Goal: Information Seeking & Learning: Learn about a topic

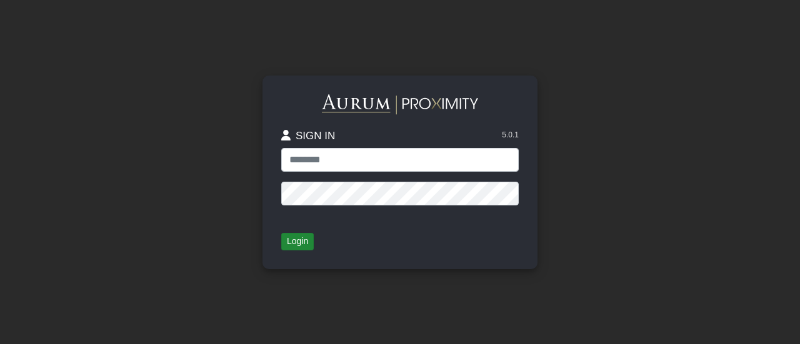
type input "**********"
click at [305, 238] on button "Login" at bounding box center [297, 241] width 32 height 17
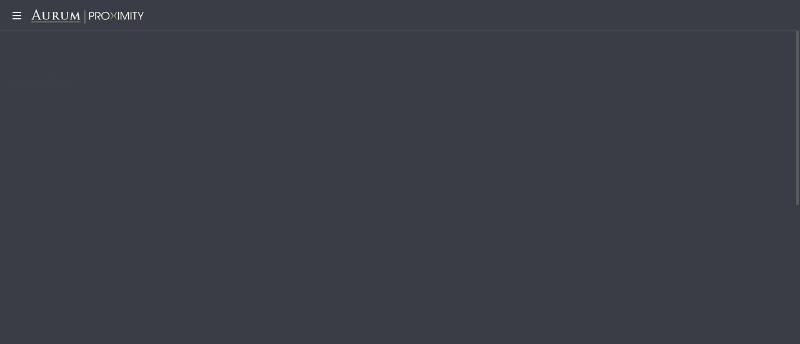
click at [19, 20] on icon at bounding box center [15, 16] width 31 height 10
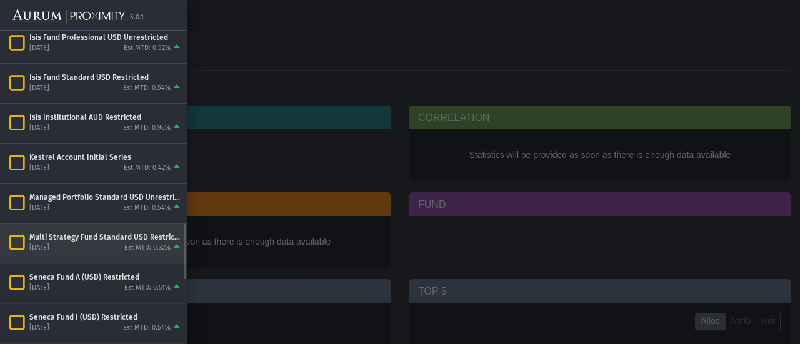
scroll to position [1088, 0]
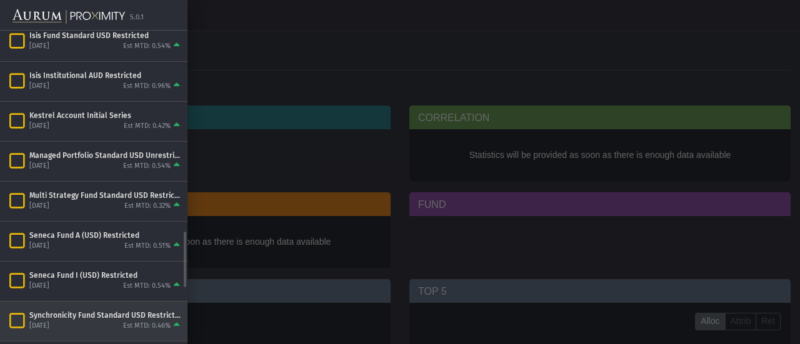
click at [86, 310] on div "Synchronicity Fund Standard USD Restricted" at bounding box center [105, 315] width 153 height 10
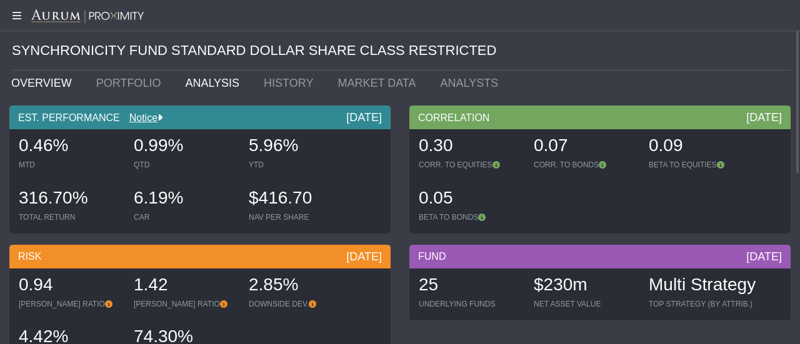
click at [205, 82] on link "ANALYSIS" at bounding box center [215, 83] width 79 height 25
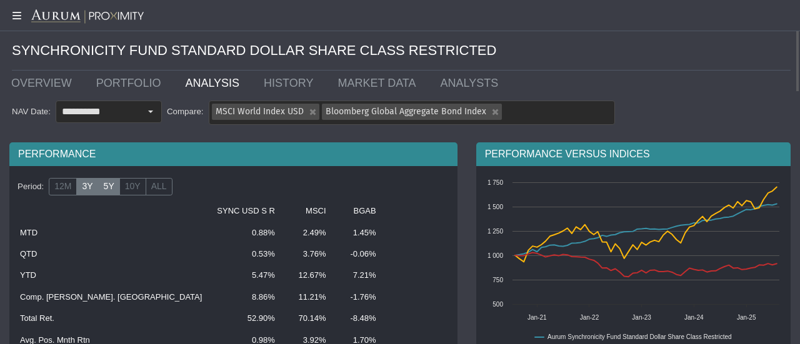
click at [84, 186] on label "3Y" at bounding box center [87, 186] width 22 height 17
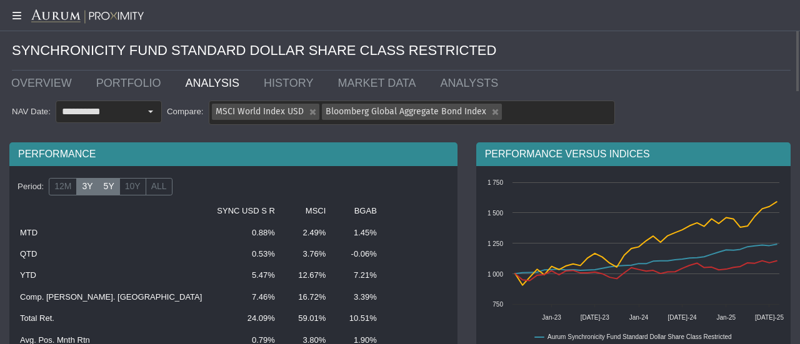
click at [112, 187] on label "5Y" at bounding box center [109, 186] width 22 height 17
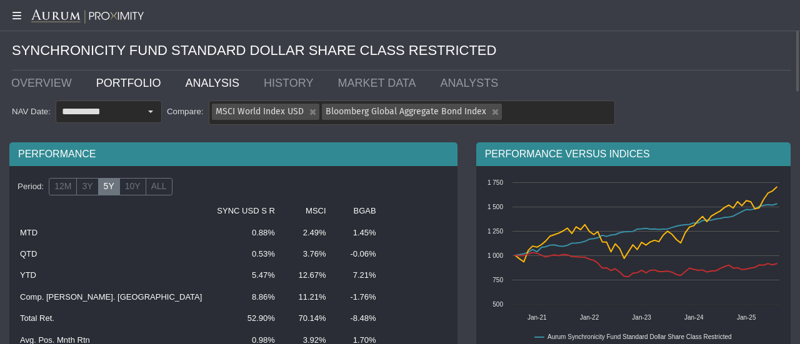
click at [129, 87] on link "PORTFOLIO" at bounding box center [131, 83] width 89 height 25
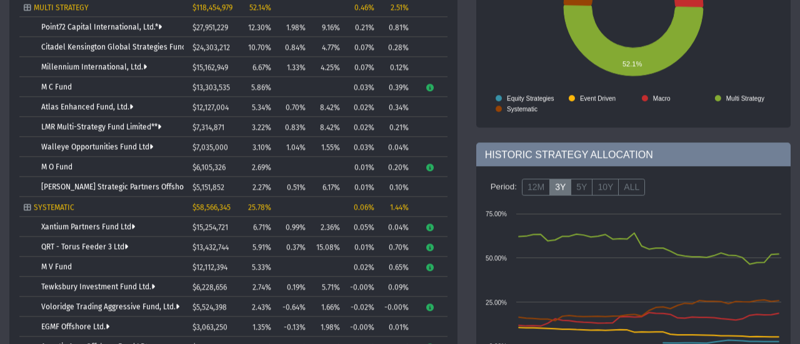
scroll to position [251, 0]
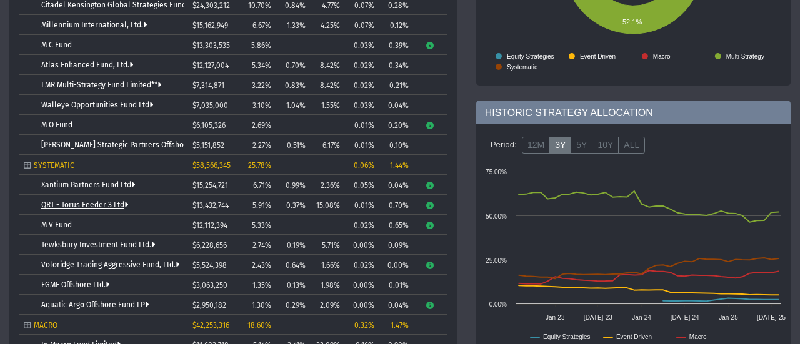
click at [52, 202] on link "QRT - Torus Feeder 3 Ltd" at bounding box center [84, 205] width 87 height 9
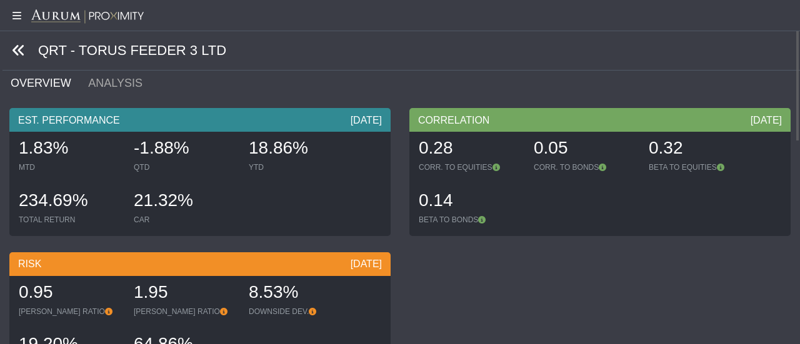
click at [16, 56] on icon at bounding box center [19, 51] width 14 height 14
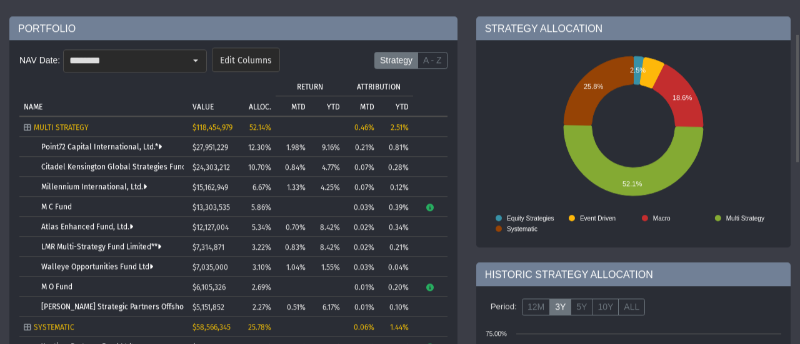
scroll to position [47, 0]
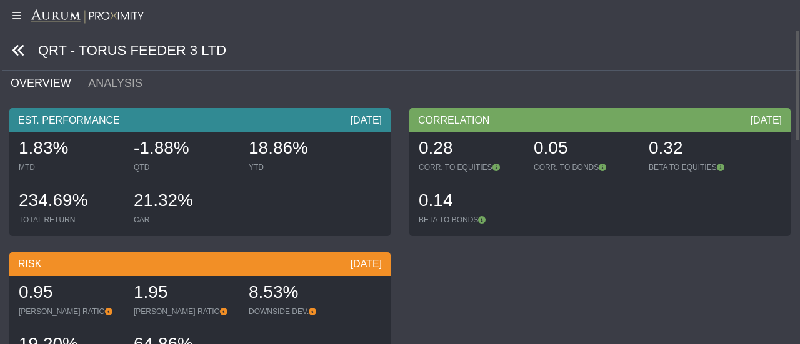
click at [20, 54] on icon at bounding box center [19, 51] width 14 height 14
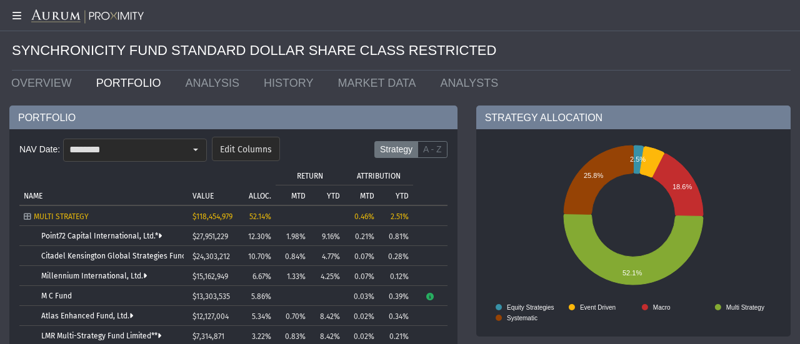
click at [51, 88] on link "OVERVIEW" at bounding box center [44, 83] width 85 height 25
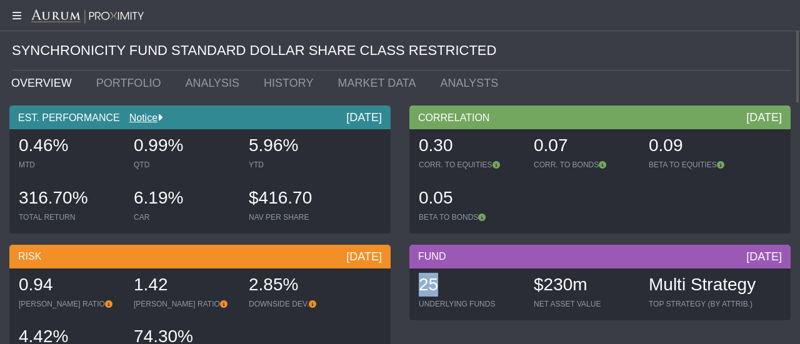
drag, startPoint x: 422, startPoint y: 282, endPoint x: 457, endPoint y: 282, distance: 35.0
click at [457, 282] on div "25" at bounding box center [470, 286] width 102 height 26
click at [134, 81] on link "PORTFOLIO" at bounding box center [131, 83] width 89 height 25
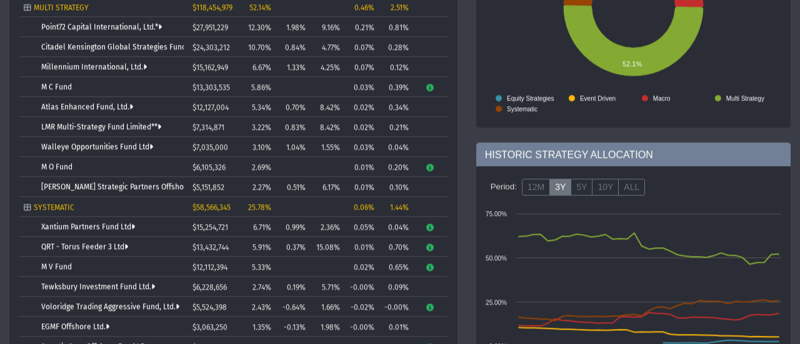
scroll to position [251, 0]
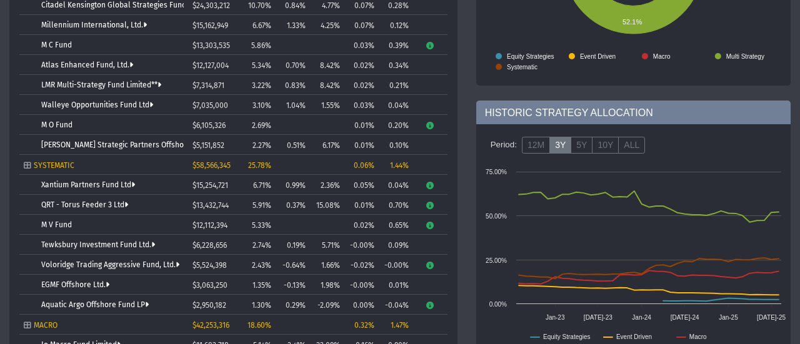
click at [45, 176] on td "Xantium Partners Fund Ltd" at bounding box center [103, 185] width 169 height 20
click at [44, 184] on link "Xantium Partners Fund Ltd" at bounding box center [88, 185] width 94 height 9
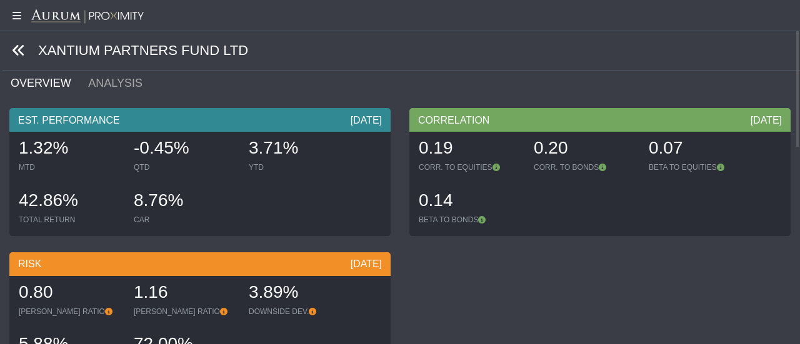
click at [20, 56] on icon at bounding box center [19, 51] width 14 height 14
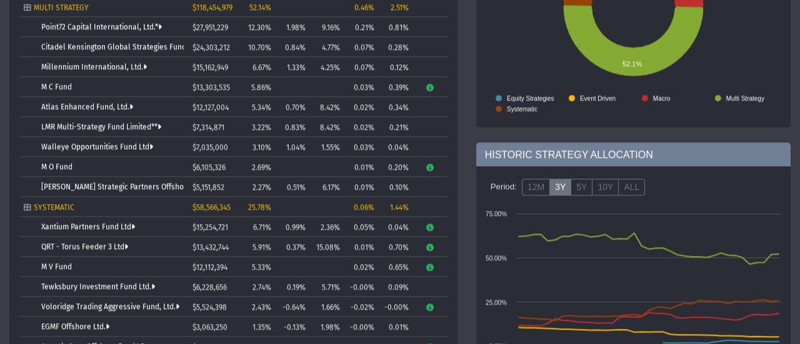
scroll to position [251, 0]
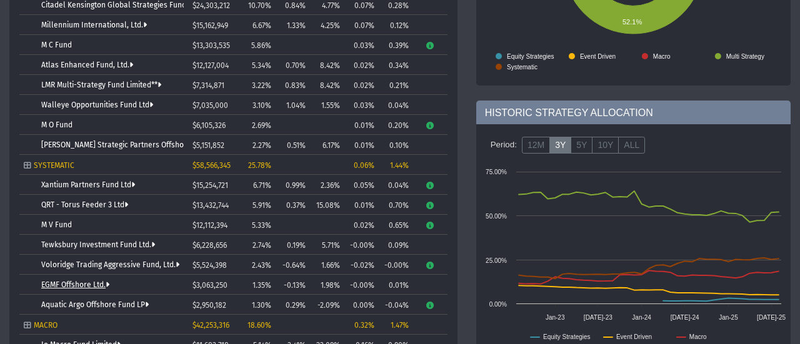
click at [90, 288] on link "EGMF Offshore Ltd." at bounding box center [75, 285] width 68 height 9
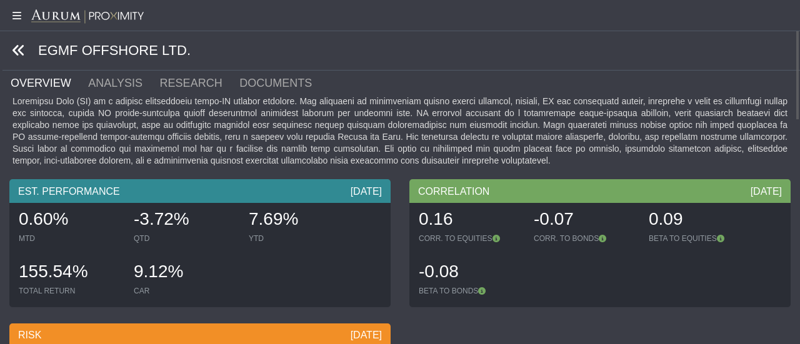
click at [19, 51] on icon at bounding box center [19, 51] width 14 height 14
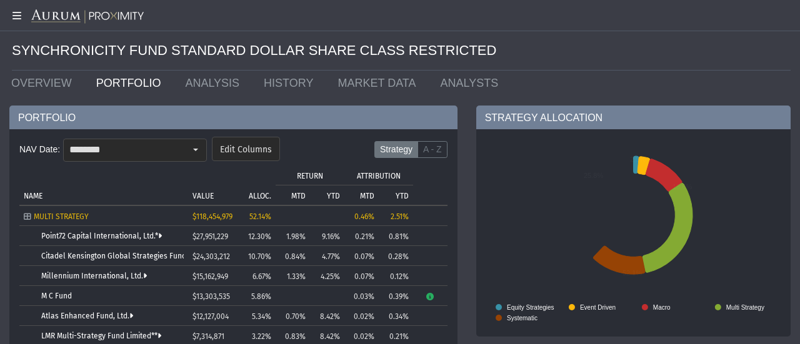
scroll to position [41, 0]
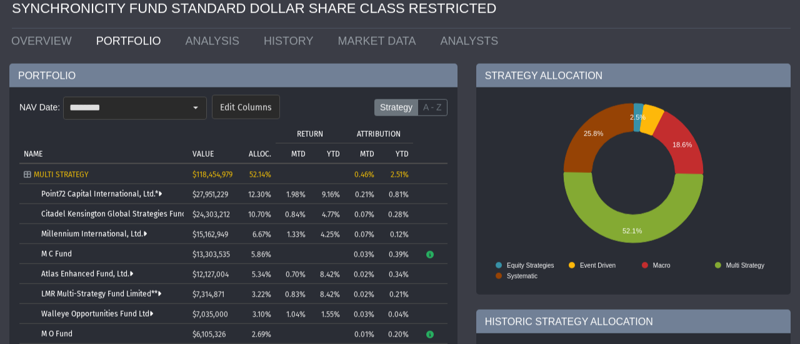
click at [84, 226] on td "Millennium International, Ltd." at bounding box center [103, 234] width 169 height 20
click at [78, 233] on link "Millennium International, Ltd." at bounding box center [94, 233] width 106 height 9
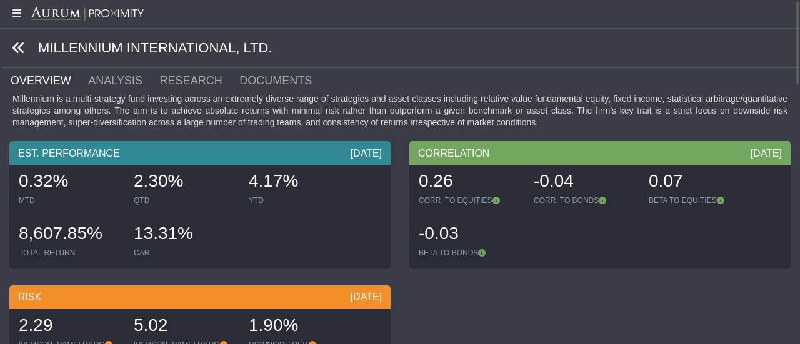
scroll to position [3, 0]
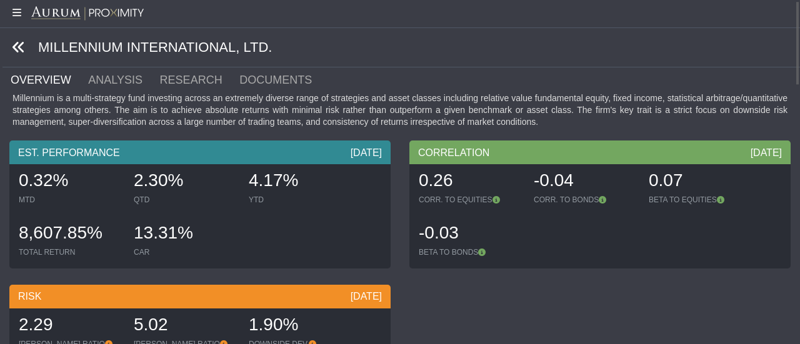
click at [16, 47] on icon at bounding box center [19, 48] width 14 height 14
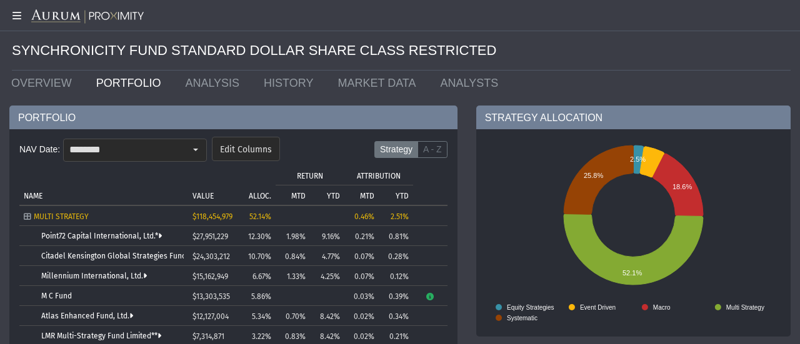
click at [127, 249] on td "Citadel Kensington Global Strategies Fund Ltd." at bounding box center [103, 256] width 169 height 20
click at [123, 254] on link "Citadel Kensington Global Strategies Fund Ltd." at bounding box center [122, 256] width 163 height 9
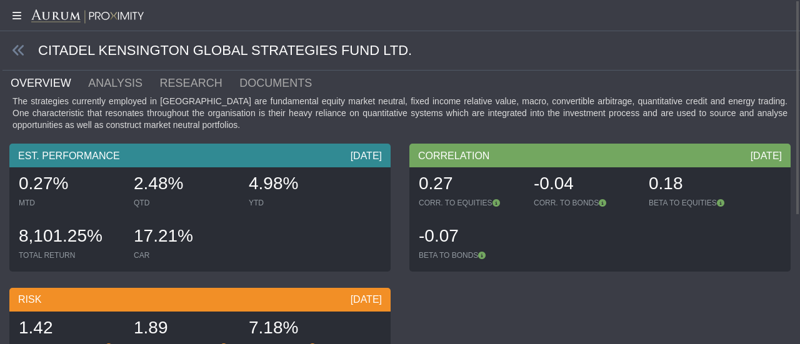
scroll to position [84, 0]
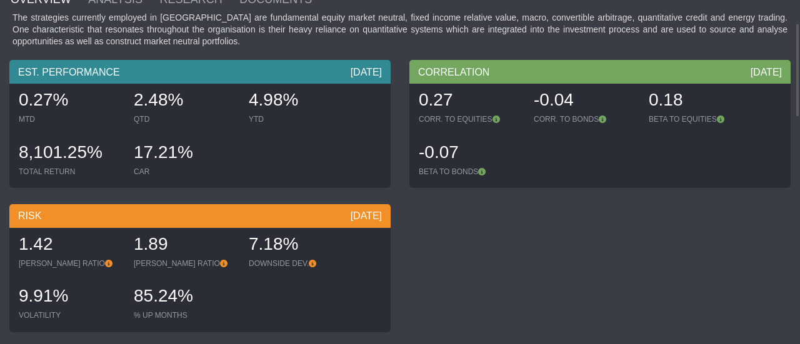
click at [41, 248] on div "1.42" at bounding box center [70, 245] width 102 height 26
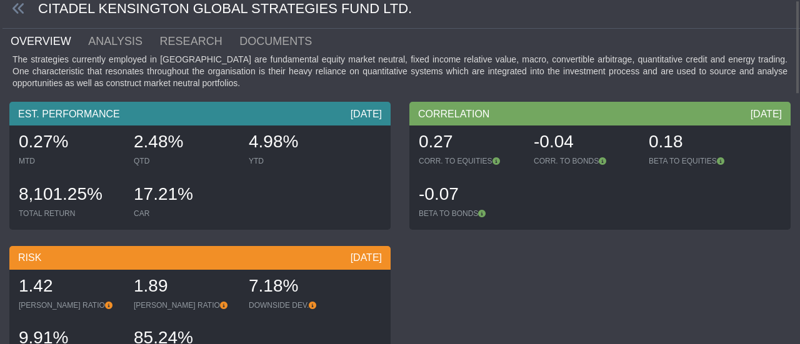
scroll to position [1, 0]
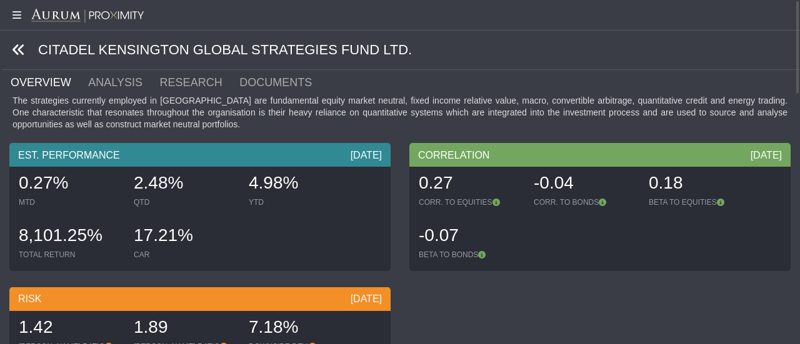
click at [21, 46] on icon at bounding box center [19, 50] width 14 height 14
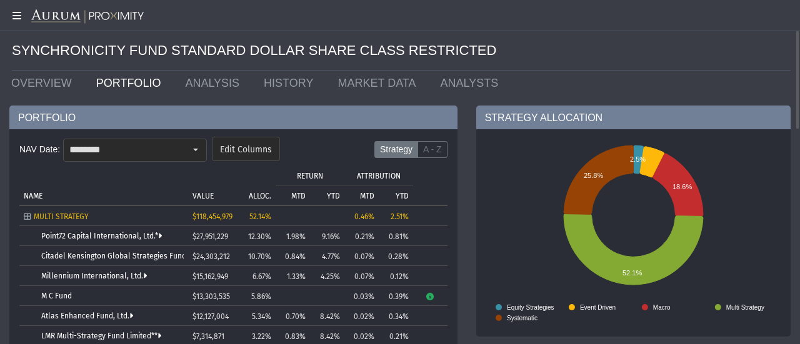
click at [21, 19] on icon at bounding box center [15, 16] width 31 height 10
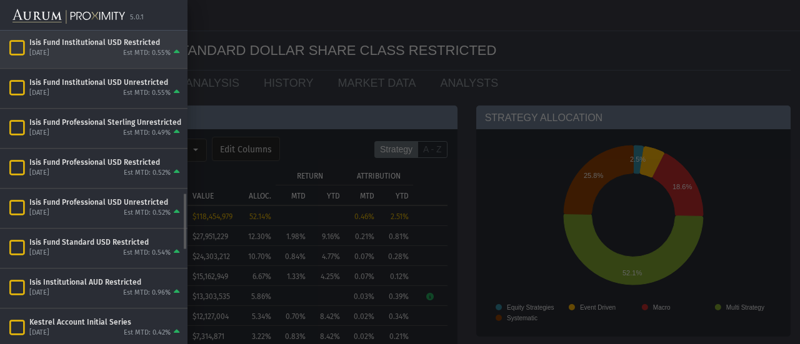
scroll to position [881, 0]
click at [96, 37] on div "Isis Fund Institutional USD Restricted" at bounding box center [105, 42] width 153 height 10
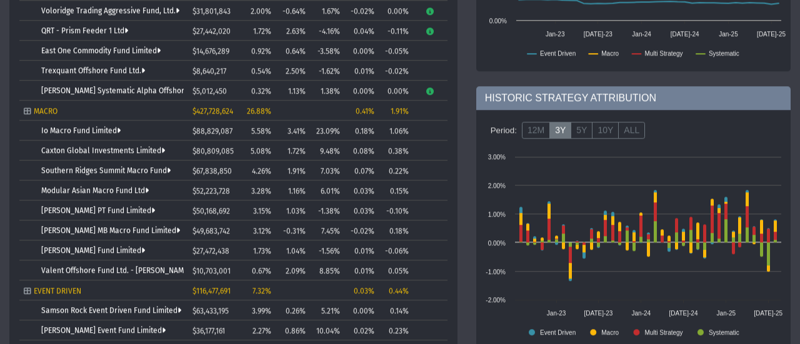
scroll to position [504, 0]
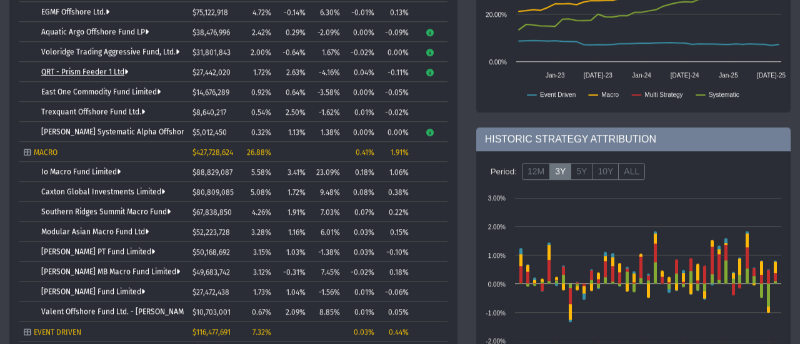
click at [86, 69] on link "QRT - Prism Feeder 1 Ltd" at bounding box center [84, 72] width 87 height 9
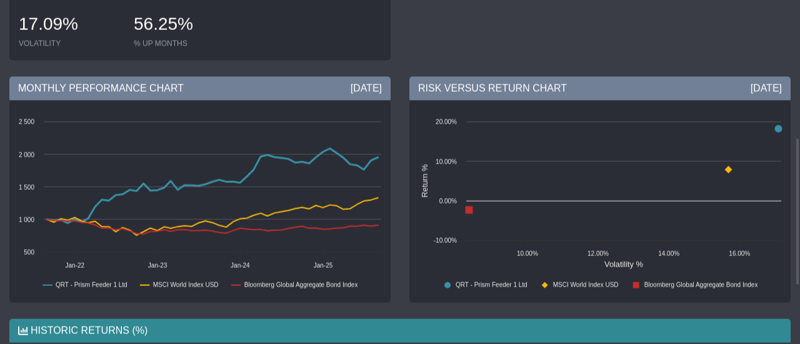
scroll to position [237, 0]
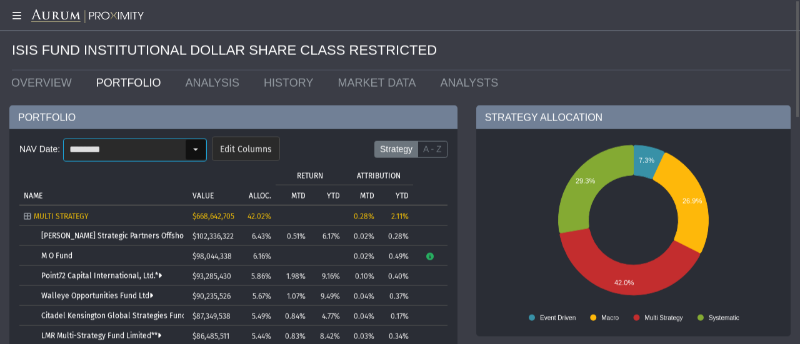
click at [159, 150] on input "********" at bounding box center [124, 149] width 121 height 21
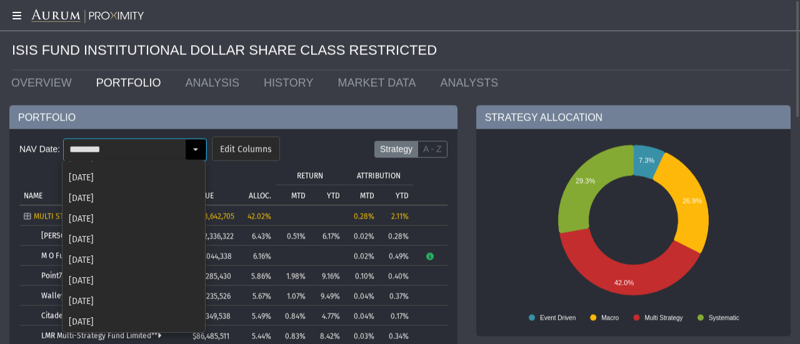
scroll to position [1, 0]
click at [15, 13] on icon at bounding box center [15, 14] width 31 height 10
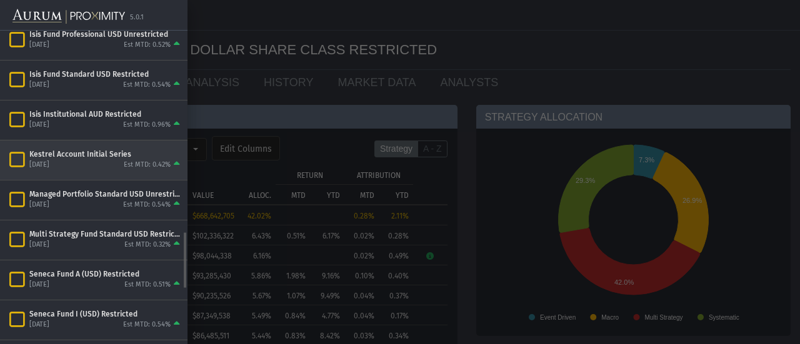
scroll to position [1092, 0]
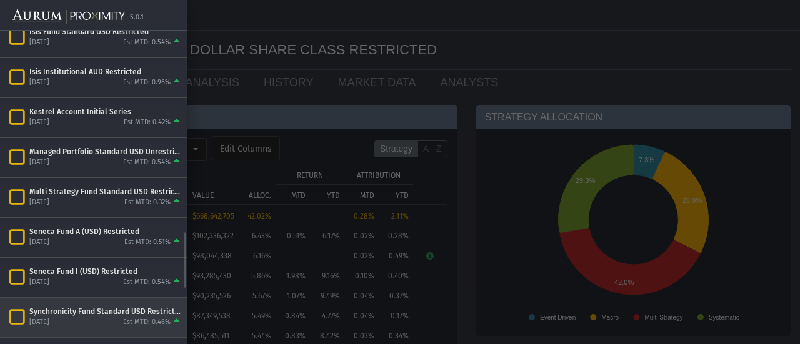
click at [111, 307] on div "Synchronicity Fund Standard USD Restricted" at bounding box center [105, 312] width 153 height 10
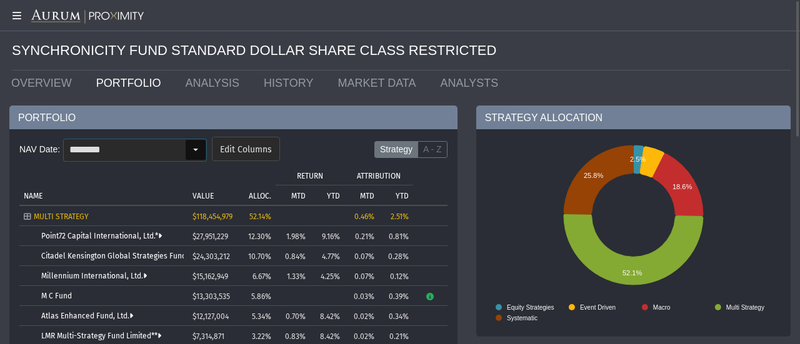
click at [200, 146] on div "Select" at bounding box center [196, 150] width 20 height 20
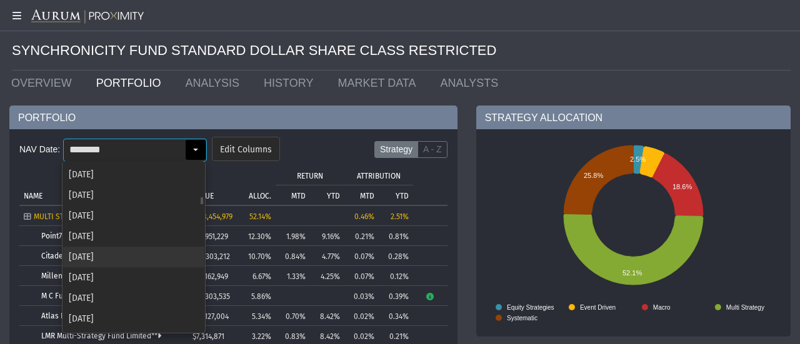
scroll to position [1213, 0]
click at [87, 299] on div "[DATE]" at bounding box center [133, 298] width 141 height 21
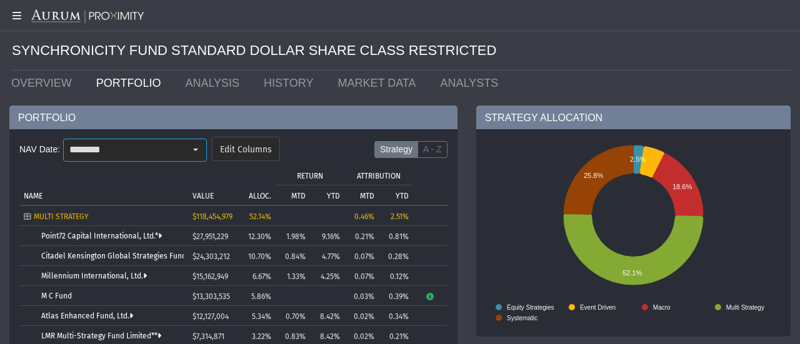
scroll to position [1214, 0]
type input "********"
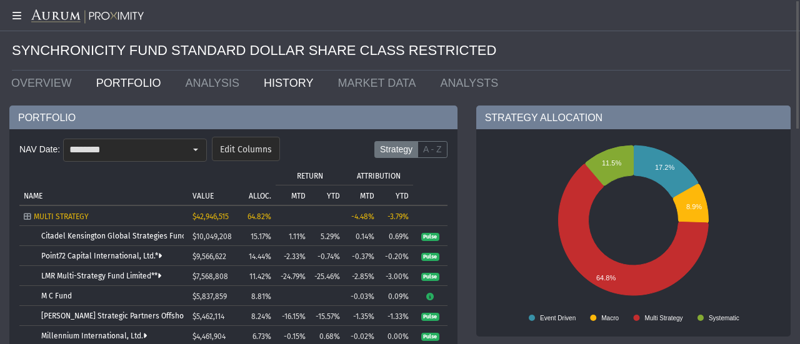
click at [277, 79] on link "HISTORY" at bounding box center [291, 83] width 74 height 25
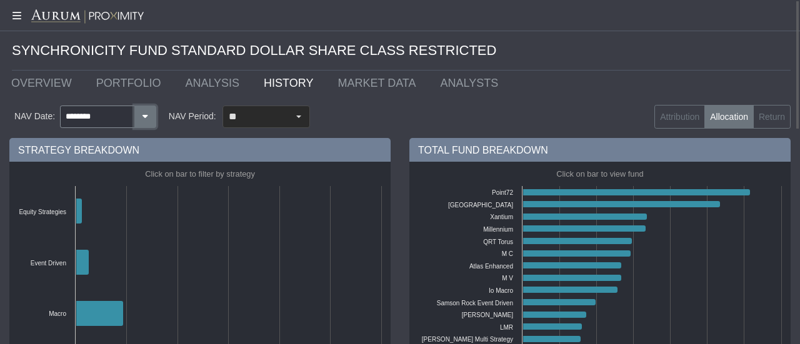
click at [141, 119] on icon "button" at bounding box center [145, 116] width 11 height 8
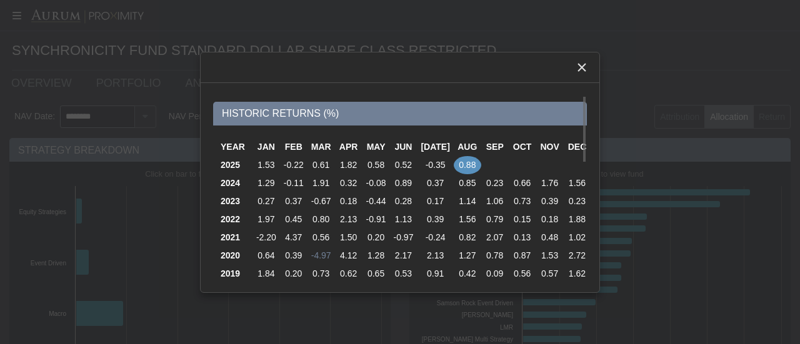
click at [324, 254] on td "-4.97" at bounding box center [320, 256] width 27 height 18
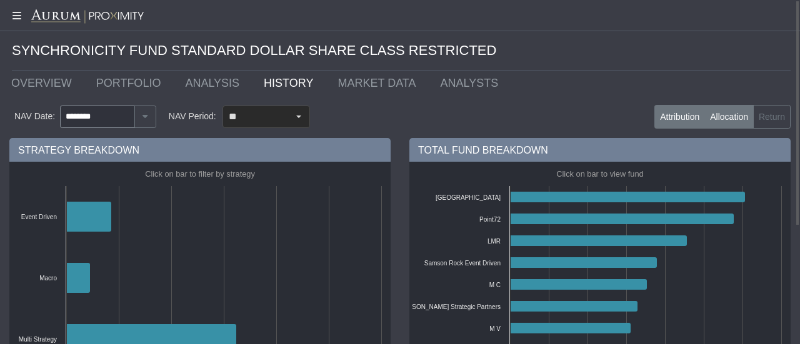
click at [693, 117] on label "Attribution" at bounding box center [679, 117] width 51 height 24
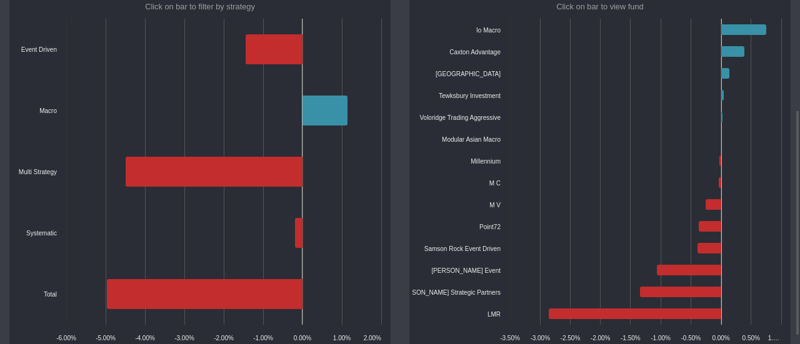
scroll to position [126, 0]
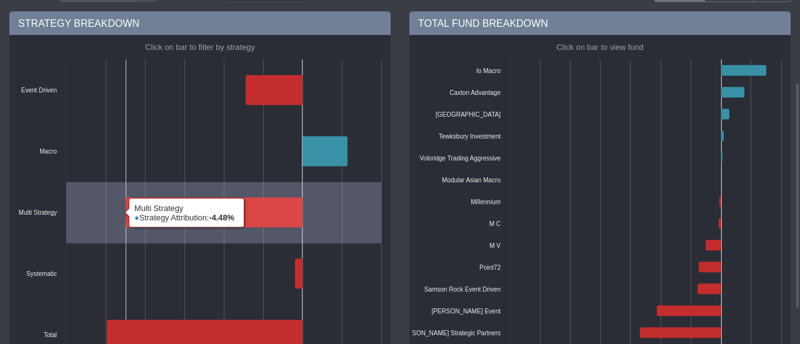
click at [251, 211] on icon at bounding box center [214, 213] width 177 height 30
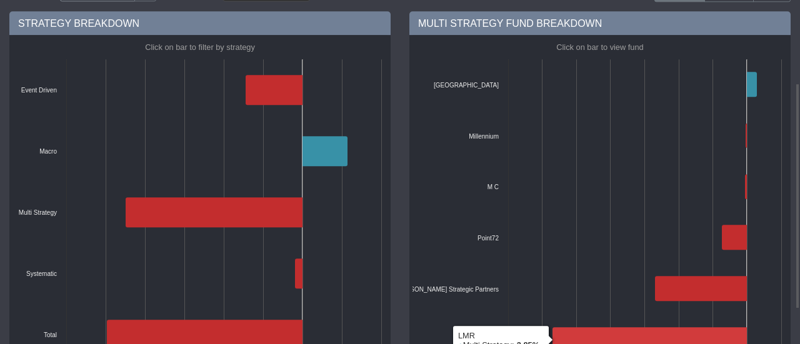
scroll to position [169, 0]
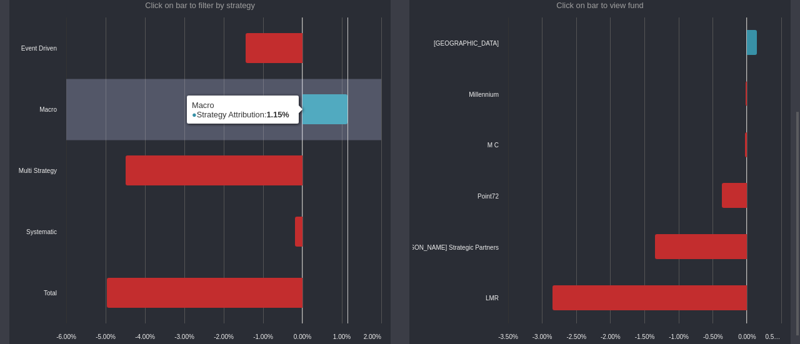
click at [337, 114] on icon at bounding box center [324, 109] width 45 height 30
click at [337, 113] on icon at bounding box center [324, 109] width 45 height 30
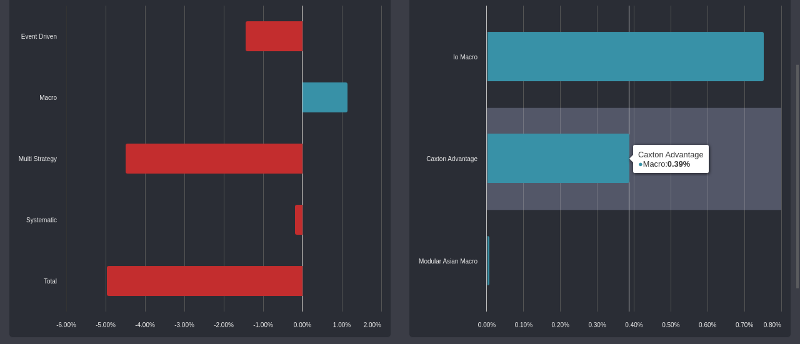
scroll to position [96, 0]
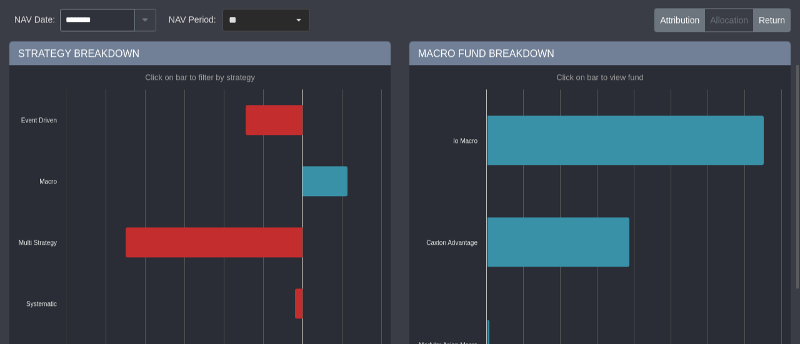
click at [768, 22] on label "Return" at bounding box center [771, 21] width 37 height 24
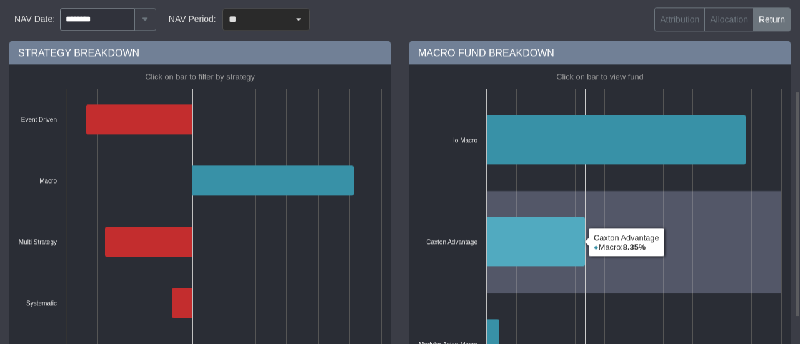
scroll to position [139, 0]
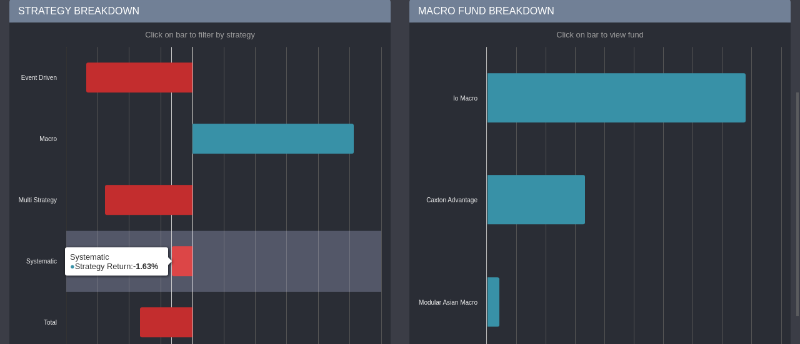
click at [181, 261] on icon at bounding box center [182, 262] width 21 height 30
click at [181, 261] on icon at bounding box center [182, 261] width 21 height 30
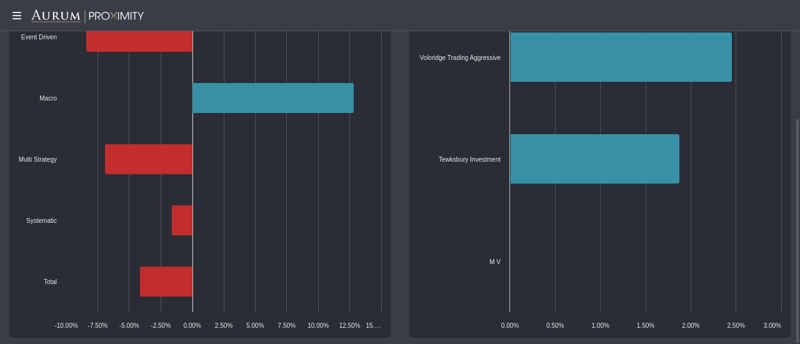
scroll to position [96, 0]
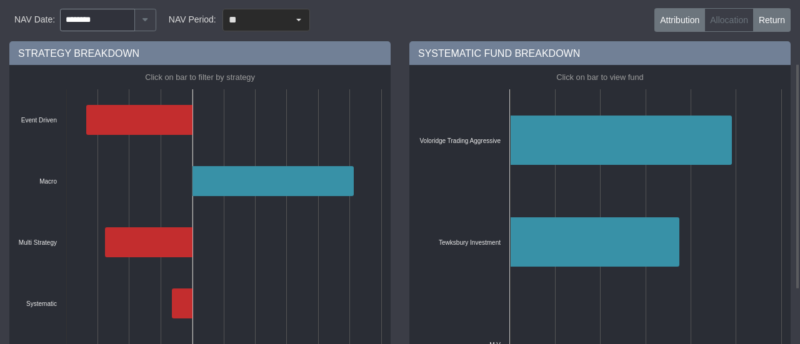
click at [690, 20] on label "Attribution" at bounding box center [679, 20] width 51 height 24
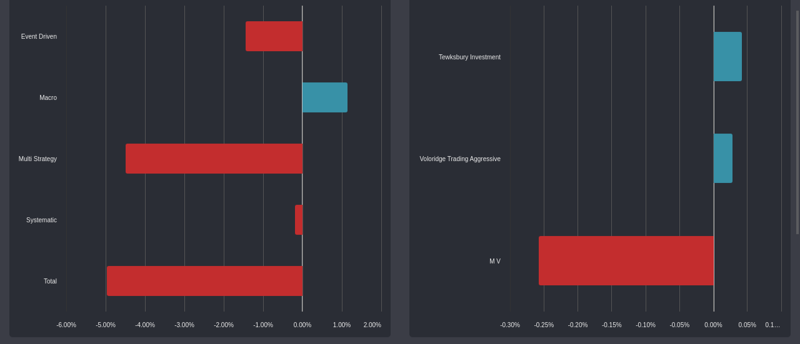
scroll to position [14, 0]
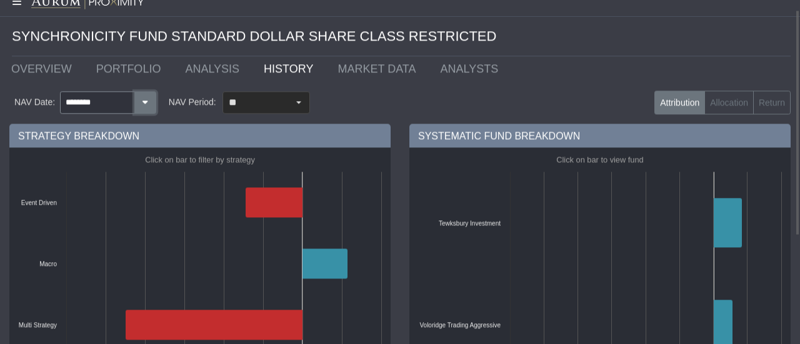
click at [150, 106] on button "button" at bounding box center [145, 103] width 22 height 22
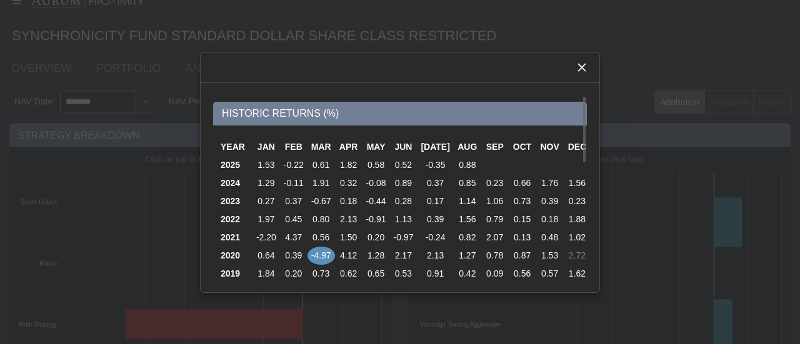
click at [580, 254] on td "2.72" at bounding box center [577, 256] width 27 height 18
type input "********"
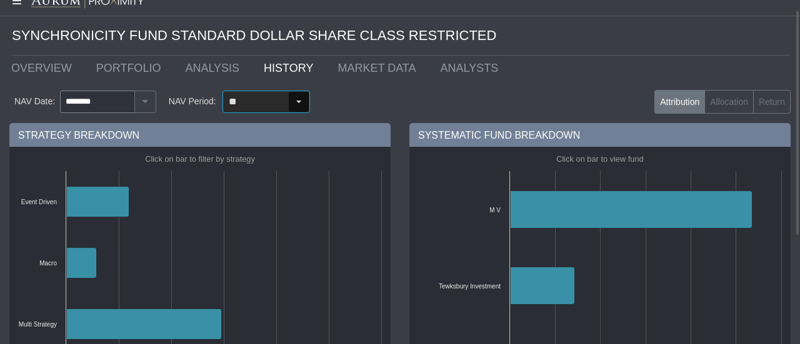
scroll to position [15, 0]
click at [297, 101] on div "Select" at bounding box center [299, 101] width 20 height 20
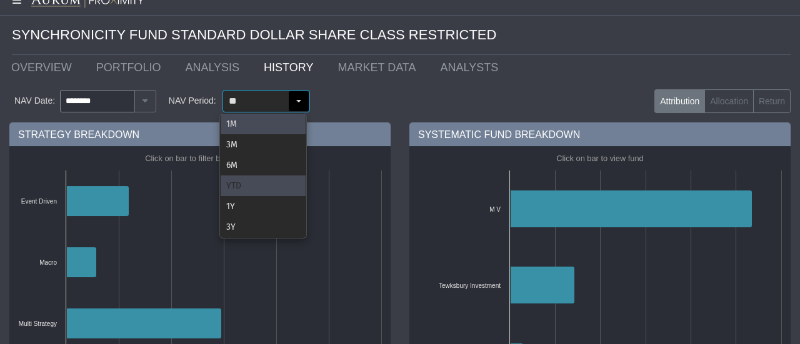
click at [254, 183] on div "YTD" at bounding box center [263, 186] width 85 height 21
type input "***"
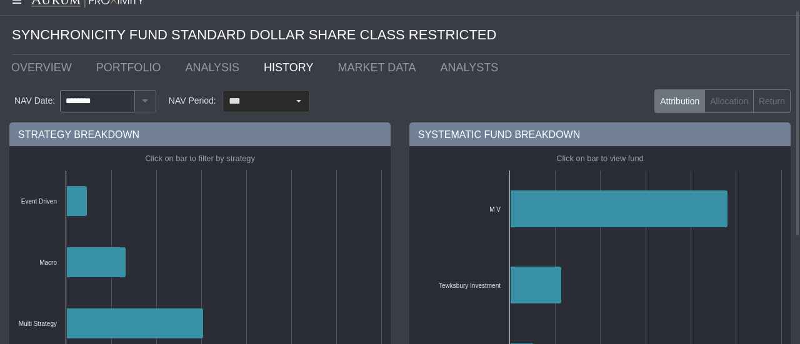
click at [666, 97] on label "Attribution" at bounding box center [679, 101] width 51 height 24
click at [771, 102] on label "Return" at bounding box center [771, 101] width 37 height 24
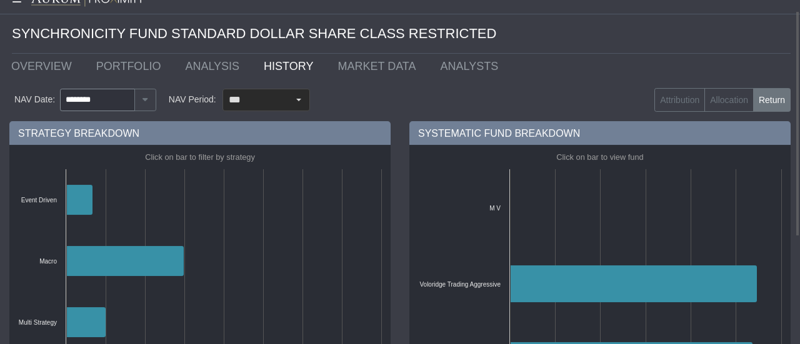
scroll to position [58, 0]
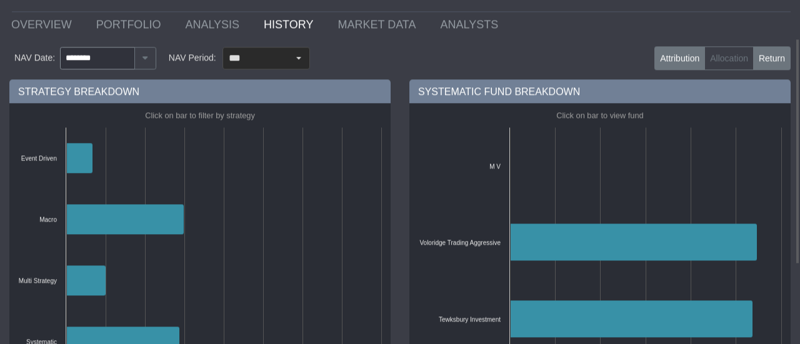
click at [676, 54] on label "Attribution" at bounding box center [679, 59] width 51 height 24
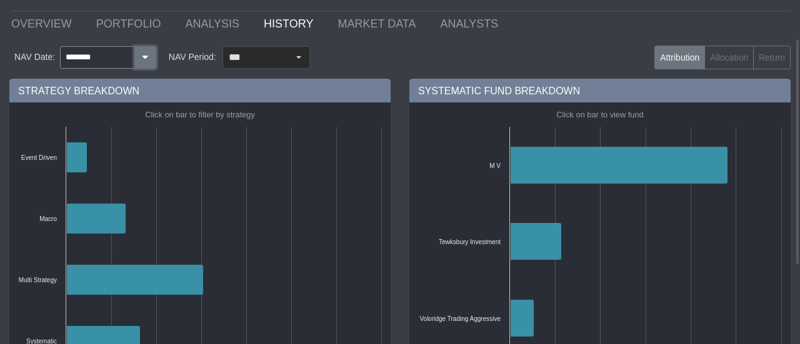
click at [141, 56] on icon "button" at bounding box center [145, 57] width 11 height 8
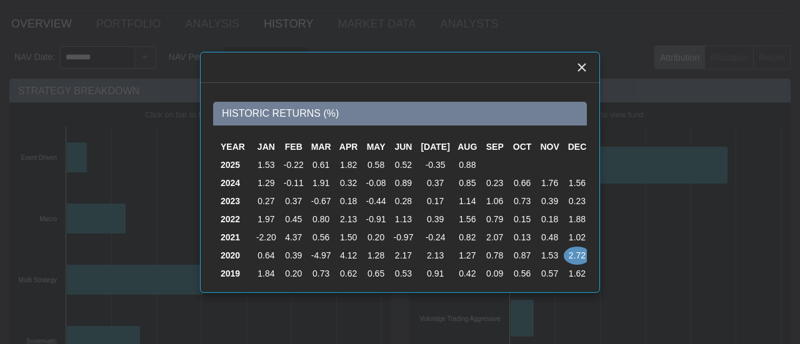
click at [61, 26] on body "5.0.1 Pull down to refresh... Release to refresh... Refreshing... Alpha Austral…" at bounding box center [400, 172] width 800 height 344
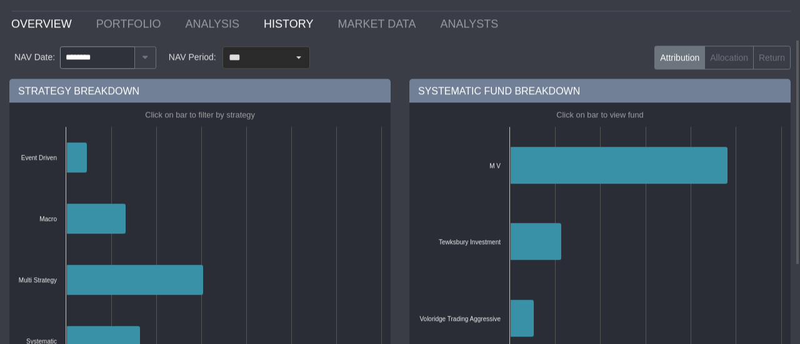
click at [61, 26] on link "OVERVIEW" at bounding box center [44, 23] width 85 height 25
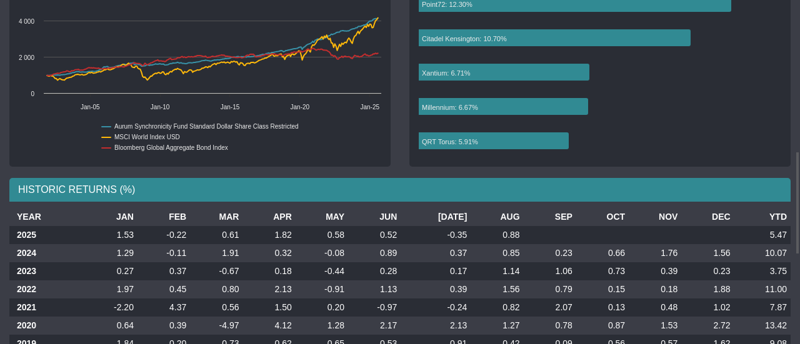
scroll to position [502, 0]
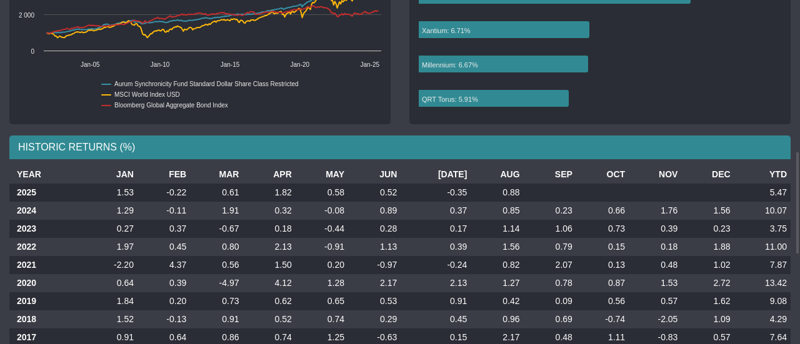
click at [189, 280] on td "0.39" at bounding box center [163, 283] width 52 height 18
click at [182, 287] on td "0.39" at bounding box center [163, 283] width 52 height 18
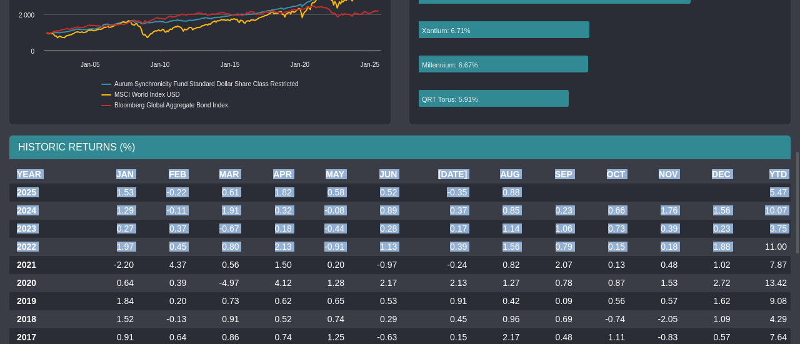
drag, startPoint x: 751, startPoint y: 243, endPoint x: 793, endPoint y: 242, distance: 42.5
click at [771, 248] on td "11.00" at bounding box center [762, 247] width 56 height 18
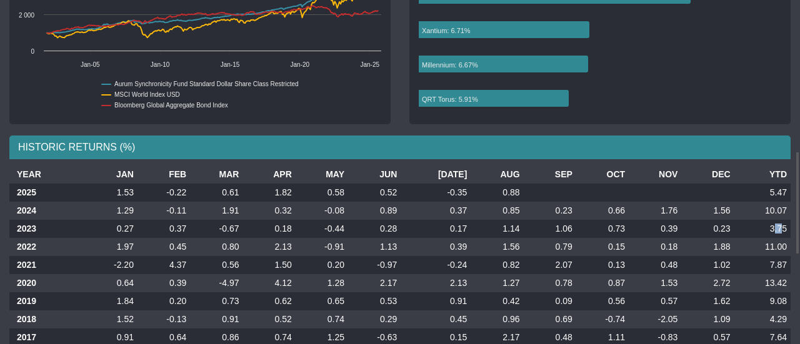
drag, startPoint x: 773, startPoint y: 228, endPoint x: 783, endPoint y: 226, distance: 9.7
click at [783, 226] on td "3.75" at bounding box center [762, 229] width 56 height 18
click at [772, 231] on td "3.75" at bounding box center [762, 229] width 56 height 18
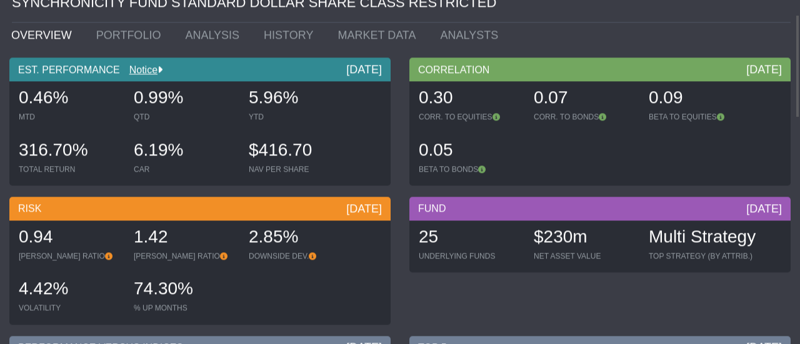
scroll to position [0, 0]
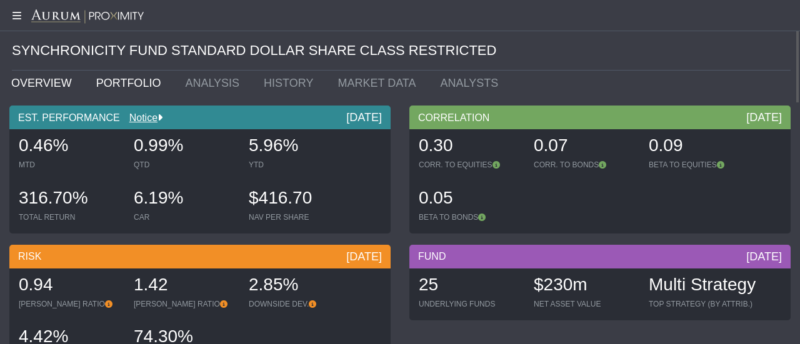
click at [107, 91] on link "PORTFOLIO" at bounding box center [131, 83] width 89 height 25
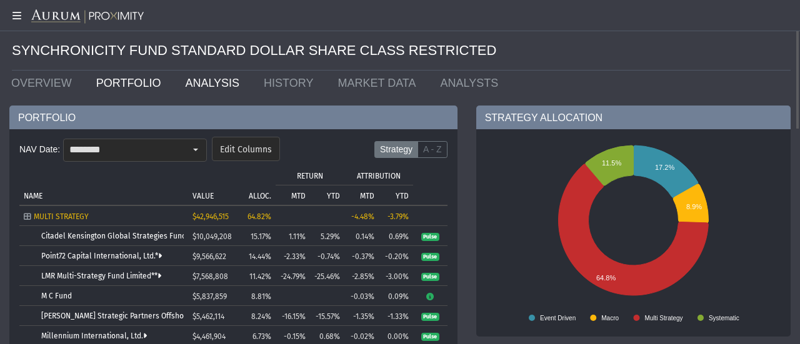
click at [204, 82] on link "ANALYSIS" at bounding box center [215, 83] width 79 height 25
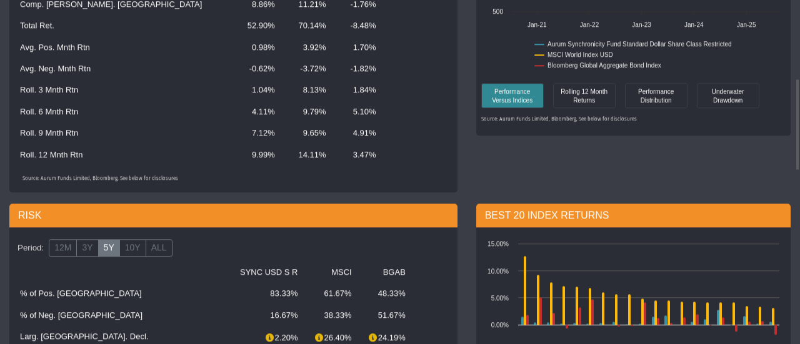
scroll to position [376, 0]
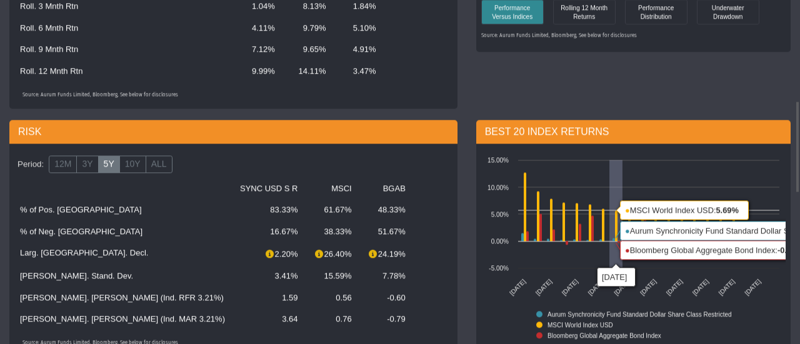
click at [604, 226] on rect at bounding box center [633, 254] width 304 height 200
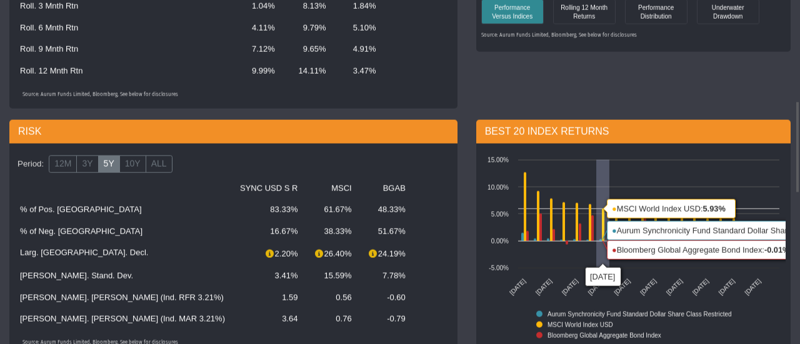
click at [604, 226] on rect at bounding box center [633, 254] width 304 height 200
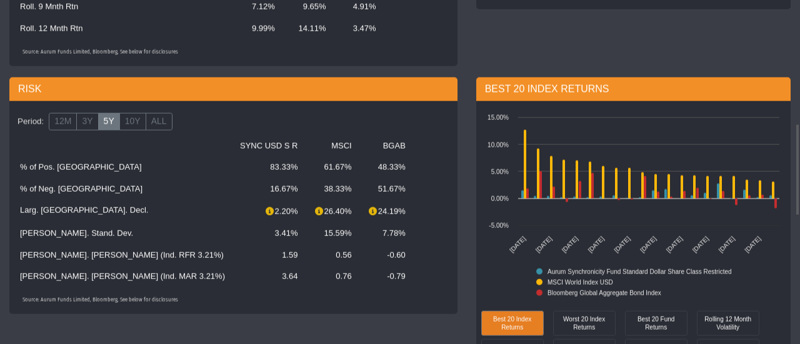
scroll to position [461, 0]
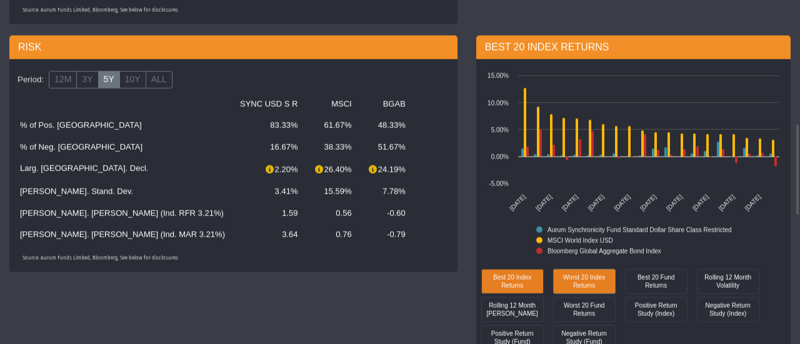
click at [590, 288] on div "Worst 20 Index Returns" at bounding box center [584, 281] width 56 height 18
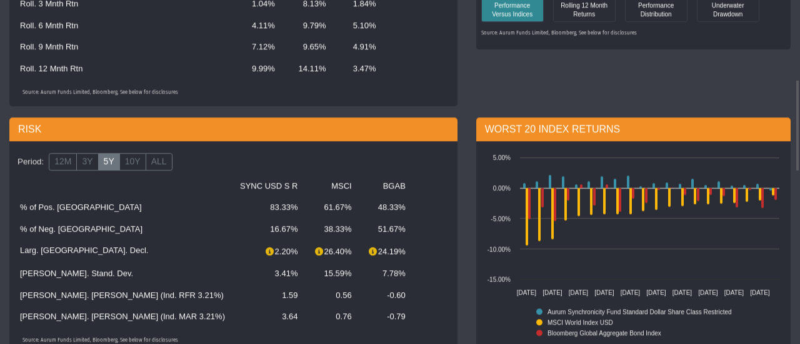
scroll to position [296, 0]
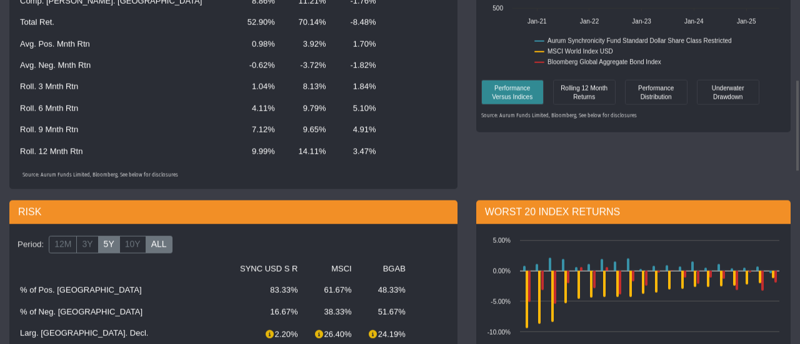
click at [151, 241] on label "ALL" at bounding box center [159, 244] width 27 height 17
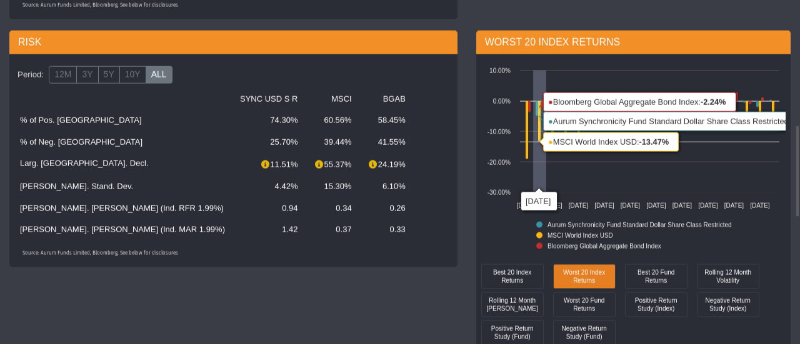
scroll to position [467, 0]
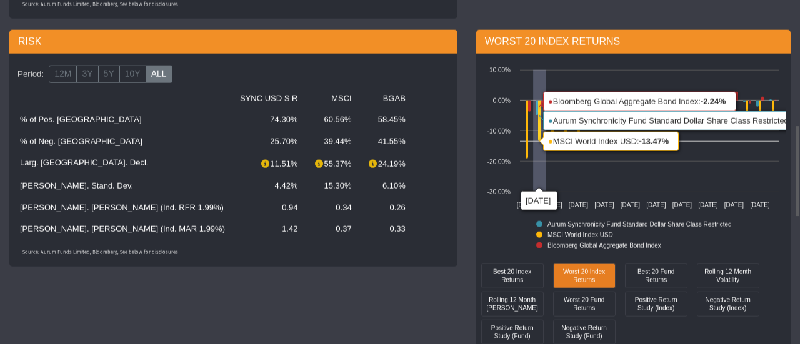
click at [539, 141] on icon at bounding box center [539, 121] width 2 height 41
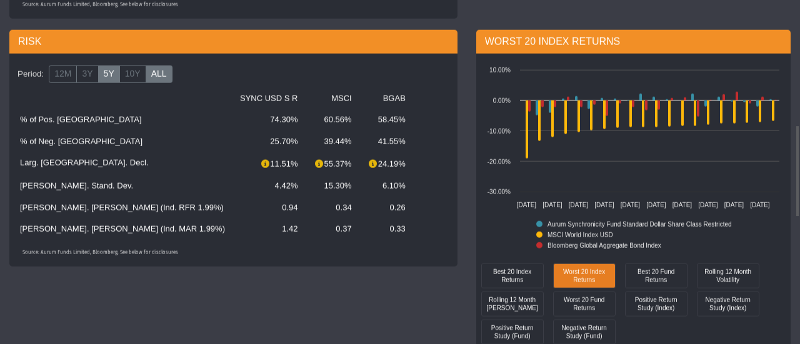
scroll to position [467, 0]
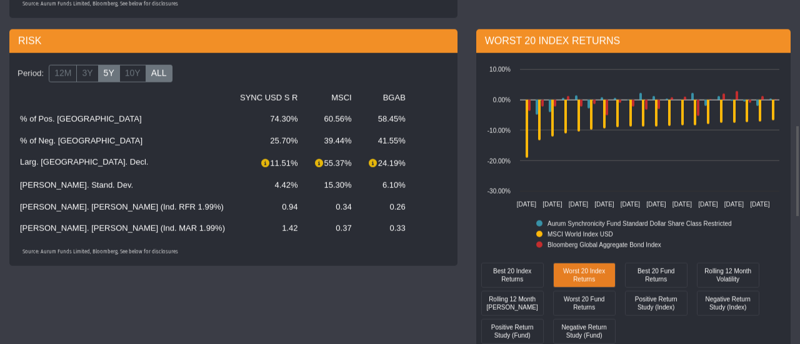
click at [104, 79] on label "5Y" at bounding box center [109, 73] width 22 height 17
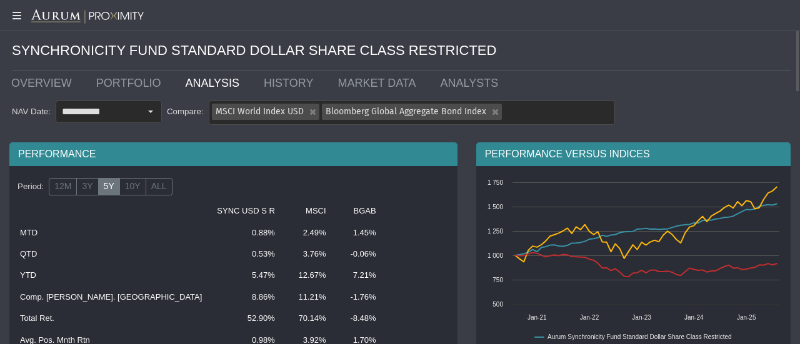
scroll to position [41, 0]
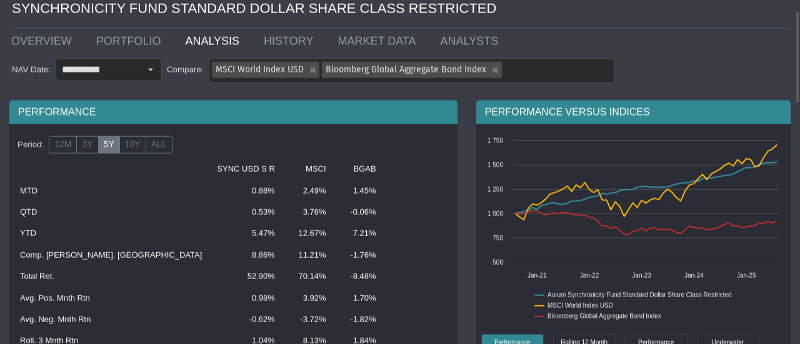
click at [172, 139] on div "Period: 12M 3Y 5Y 10Y ALL" at bounding box center [233, 144] width 442 height 21
click at [158, 143] on label "ALL" at bounding box center [159, 144] width 27 height 17
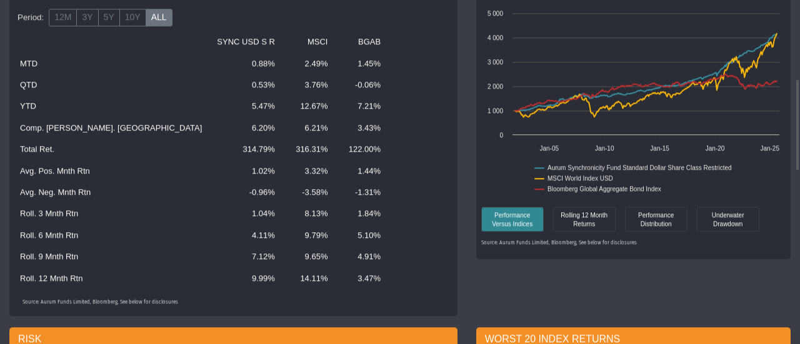
scroll to position [337, 0]
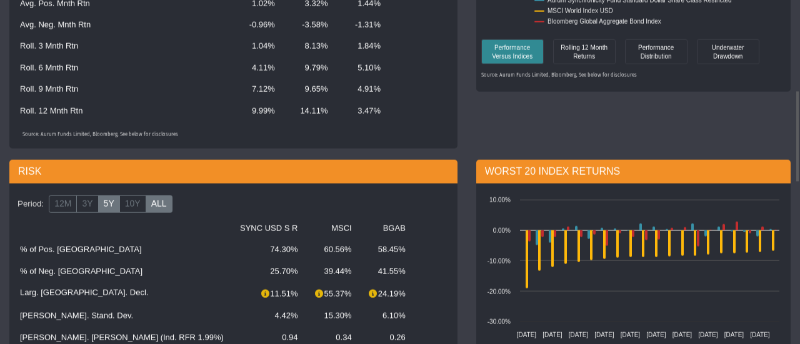
click at [107, 206] on label "5Y" at bounding box center [109, 204] width 22 height 17
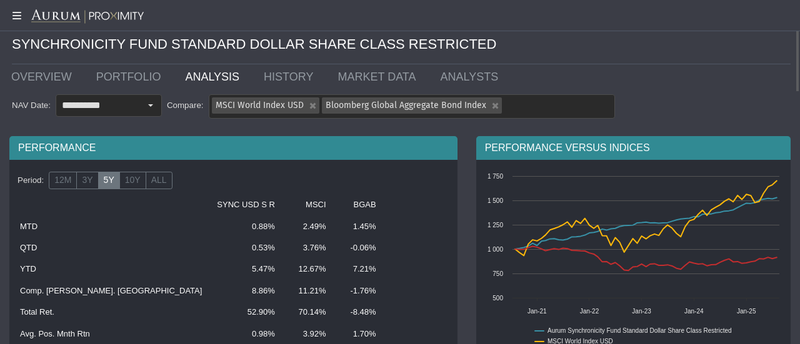
scroll to position [0, 0]
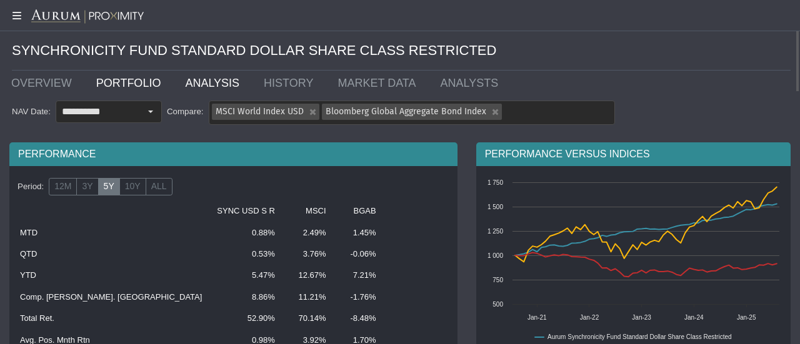
click at [142, 86] on link "PORTFOLIO" at bounding box center [131, 83] width 89 height 25
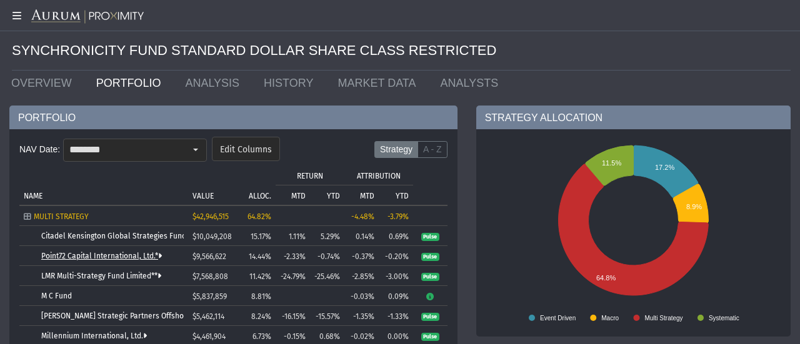
click at [79, 255] on link "Point72 Capital International, Ltd.*" at bounding box center [101, 256] width 121 height 9
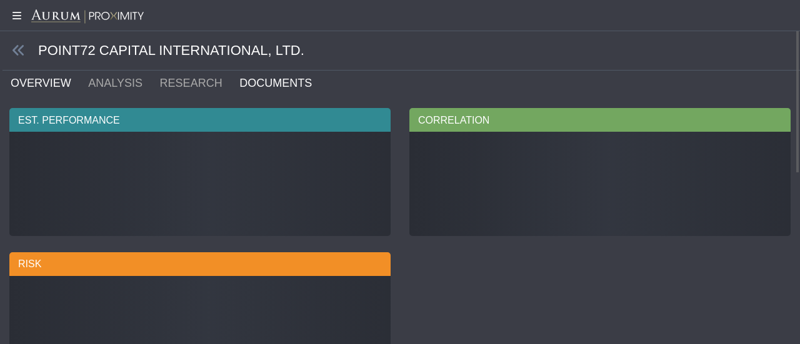
click at [259, 73] on link "DOCUMENTS" at bounding box center [283, 83] width 90 height 25
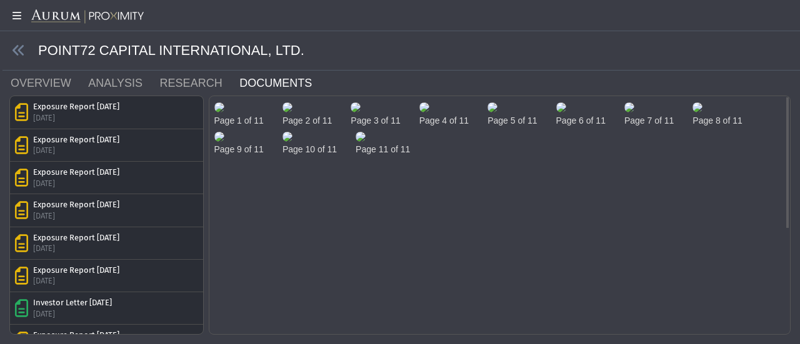
click at [224, 112] on img at bounding box center [219, 107] width 10 height 10
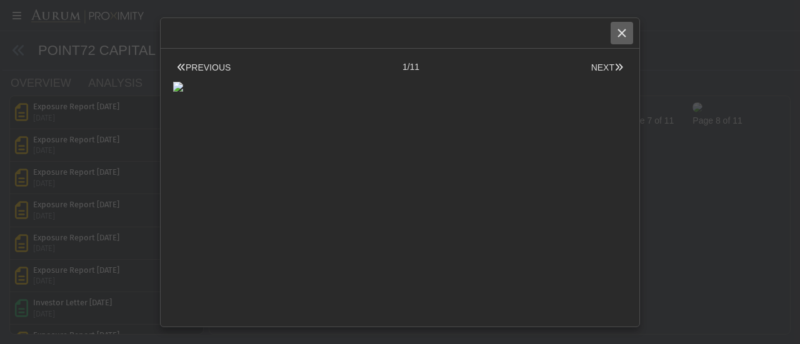
click at [618, 34] on icon "Close" at bounding box center [621, 32] width 11 height 11
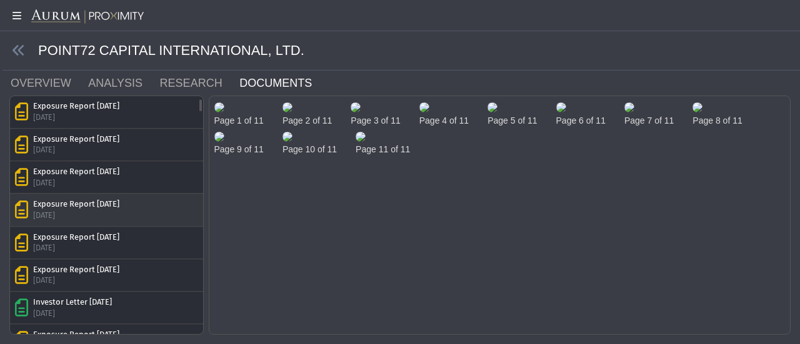
scroll to position [41, 0]
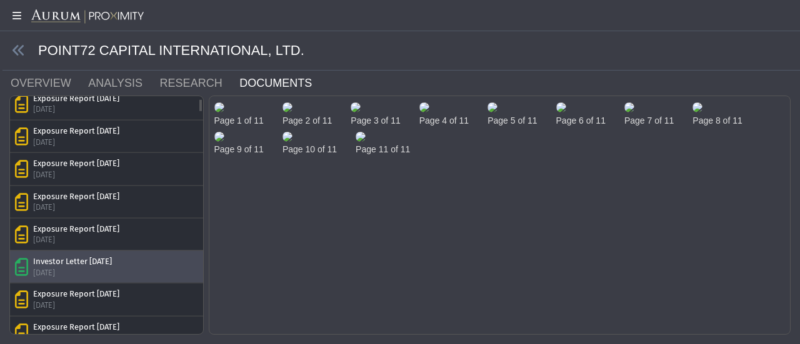
click at [112, 260] on div "Investor Letter [DATE]" at bounding box center [72, 261] width 79 height 11
click at [112, 257] on div "Investor Letter [DATE]" at bounding box center [72, 260] width 79 height 11
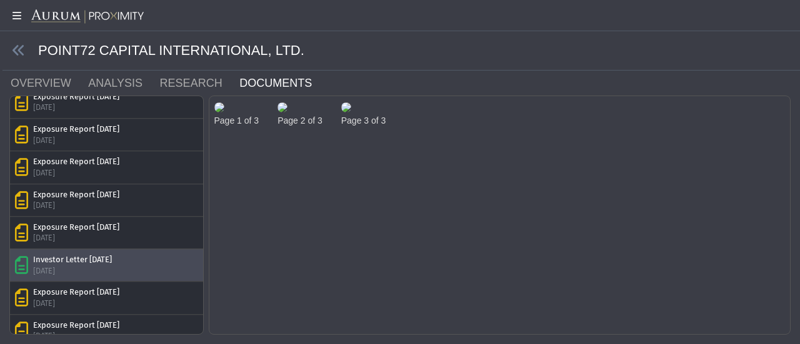
click at [224, 112] on img at bounding box center [219, 107] width 10 height 10
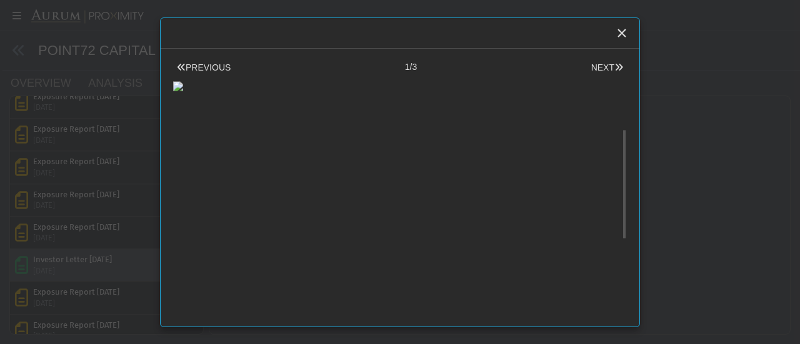
scroll to position [167, 0]
click at [631, 31] on div "Close" at bounding box center [621, 32] width 21 height 21
